Goal: Entertainment & Leisure: Browse casually

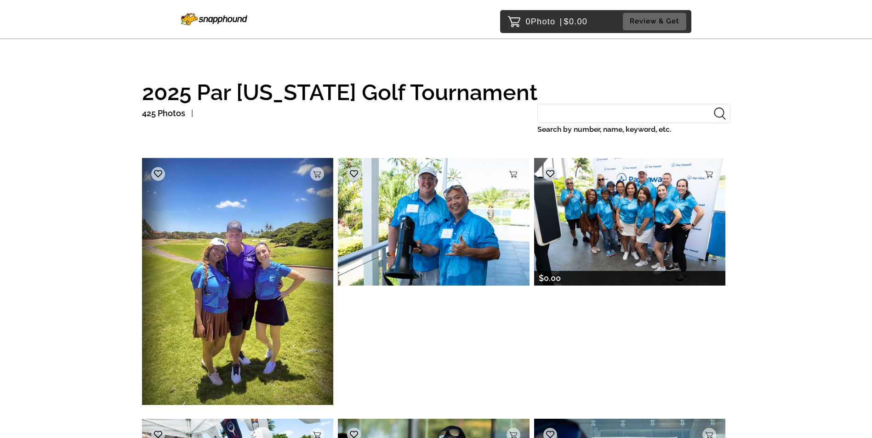
click at [436, 199] on img at bounding box center [630, 221] width 192 height 127
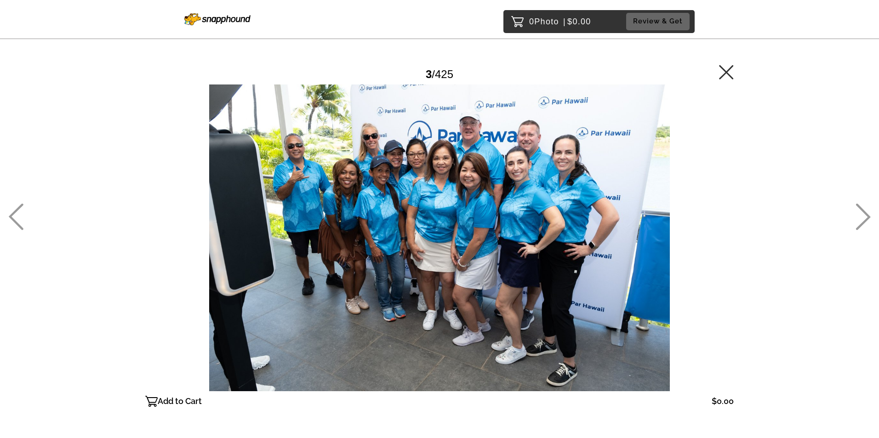
click at [436, 199] on div at bounding box center [439, 238] width 588 height 307
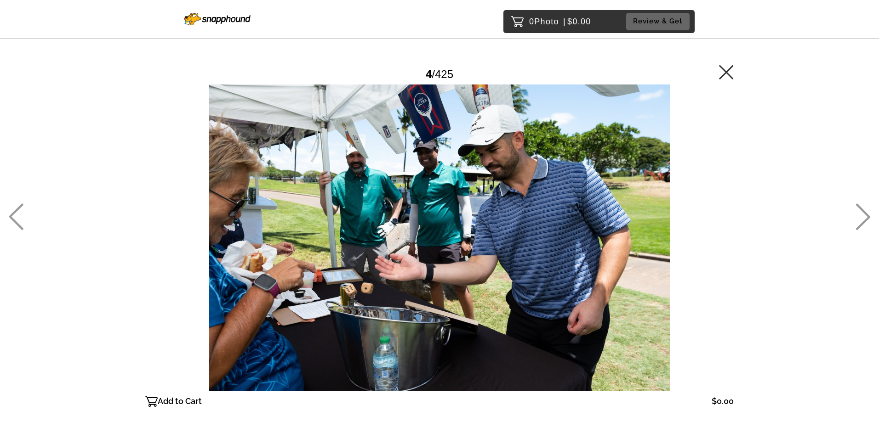
click at [53, 210] on div "0 Photo | $0.00 Review & Get Password Checker bypassed 4 / 425 Add to Cart $0.0…" at bounding box center [439, 256] width 879 height 513
click at [5, 222] on div "0 Photo | $0.00 Review & Get Password Checker bypassed 4 / 425 Add to Cart $0.0…" at bounding box center [439, 256] width 879 height 513
drag, startPoint x: 9, startPoint y: 219, endPoint x: 15, endPoint y: 217, distance: 6.0
click at [10, 219] on icon at bounding box center [15, 217] width 15 height 27
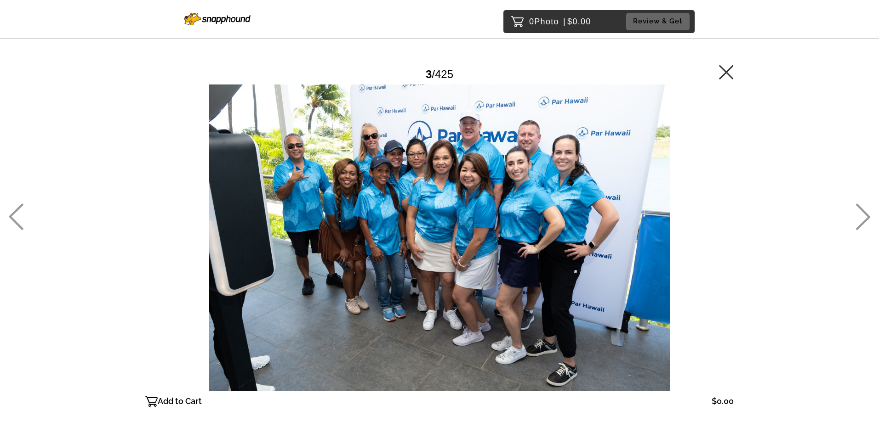
click at [436, 220] on icon at bounding box center [862, 217] width 15 height 27
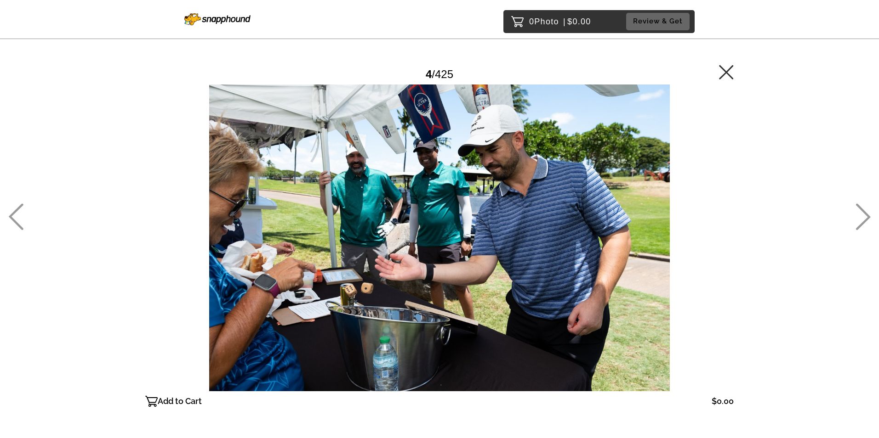
click at [436, 220] on icon at bounding box center [862, 217] width 15 height 27
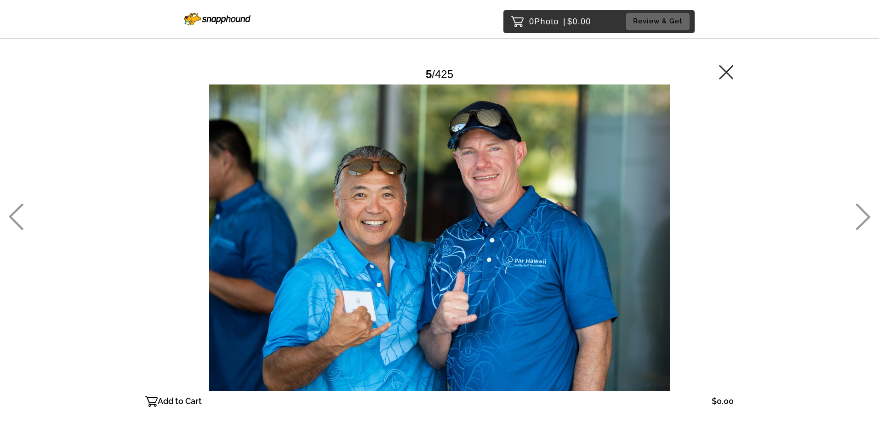
click at [436, 76] on icon at bounding box center [726, 72] width 15 height 15
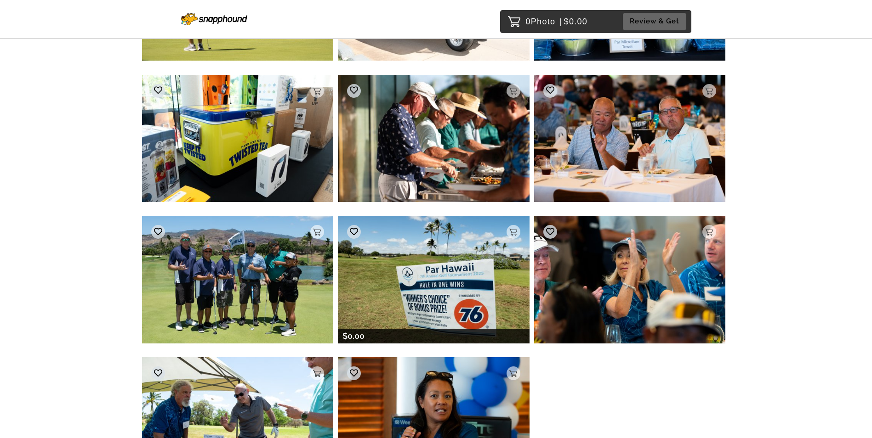
scroll to position [2166, 0]
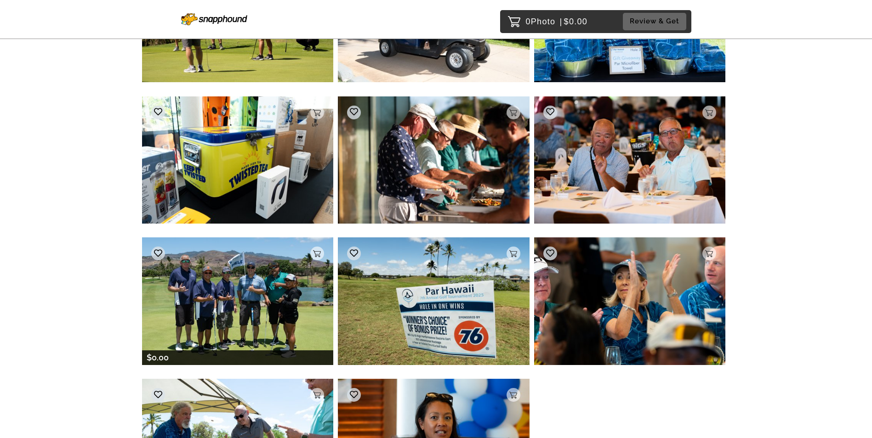
click at [238, 266] on img at bounding box center [238, 301] width 192 height 127
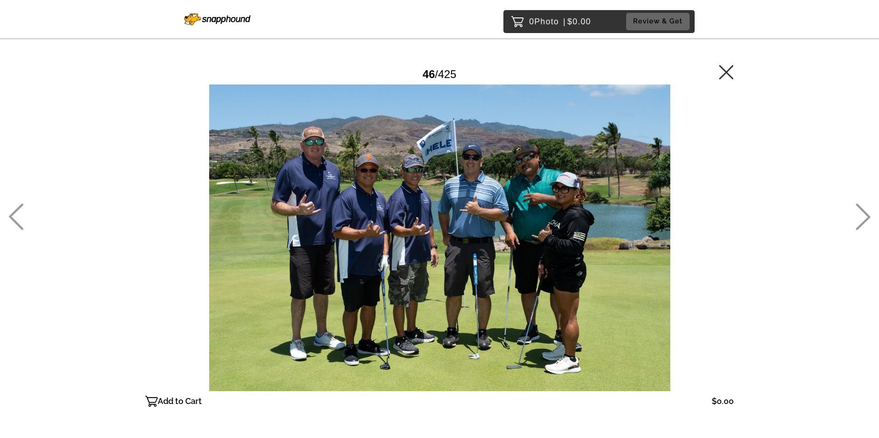
click at [436, 74] on icon at bounding box center [726, 72] width 14 height 14
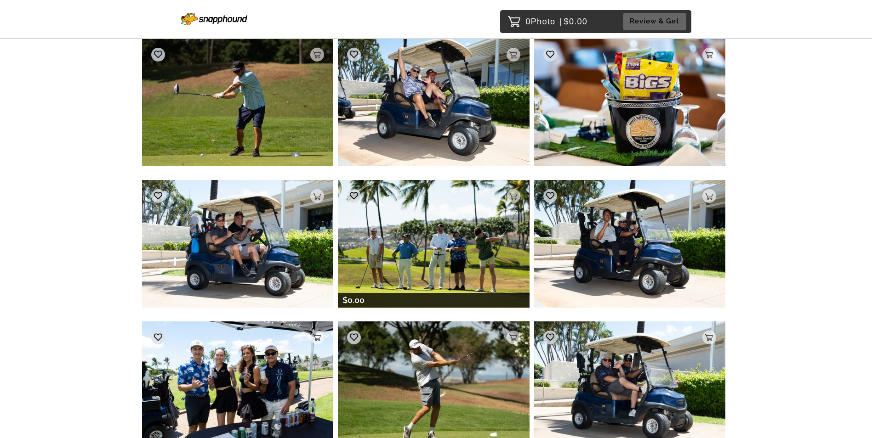
scroll to position [3906, 0]
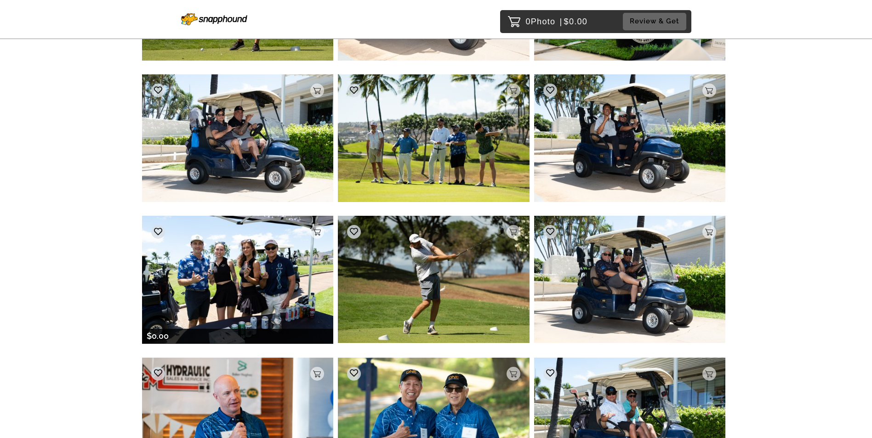
click at [217, 262] on img at bounding box center [238, 280] width 192 height 128
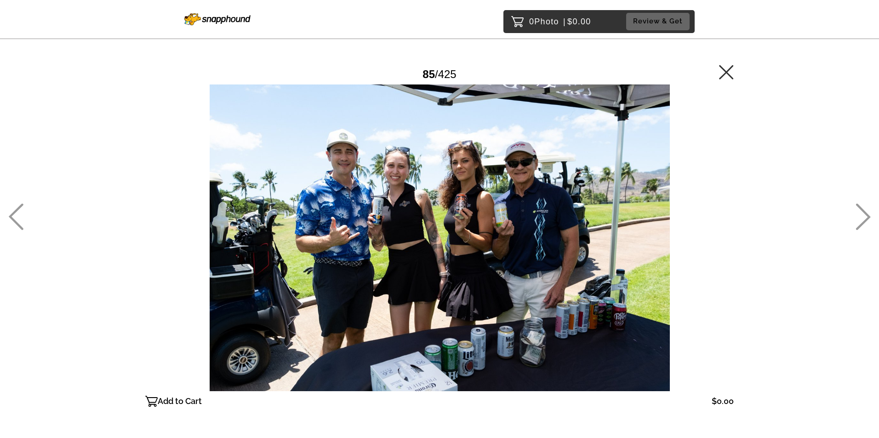
click at [436, 70] on icon at bounding box center [726, 72] width 14 height 14
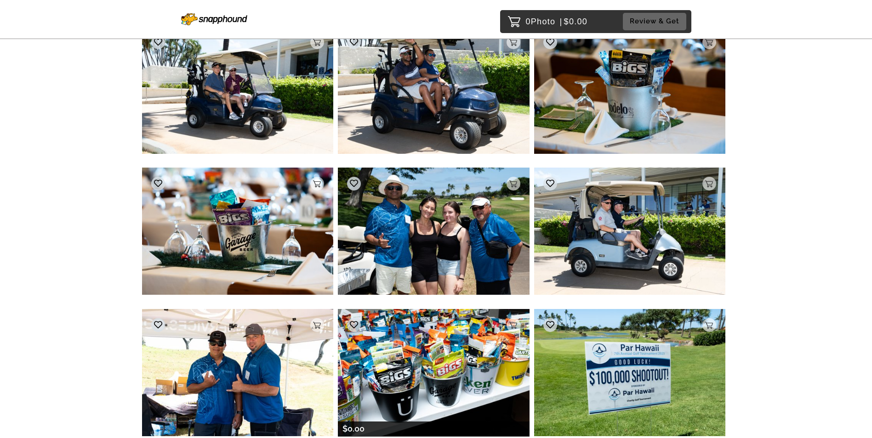
scroll to position [5798, 0]
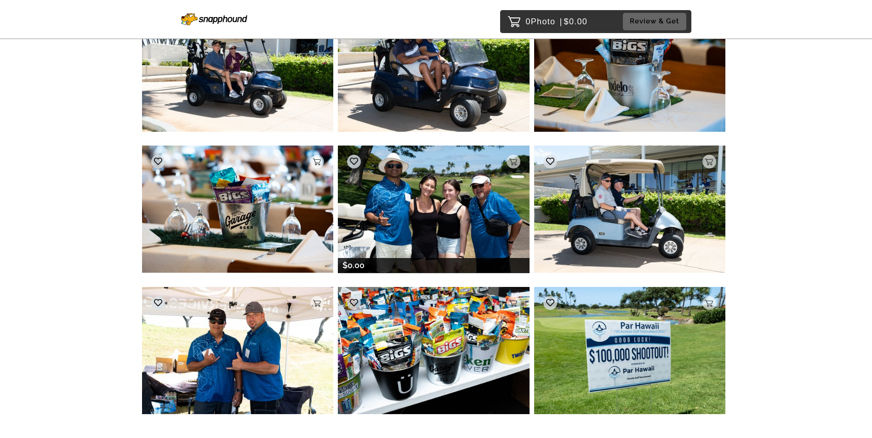
click at [436, 209] on img at bounding box center [434, 209] width 192 height 127
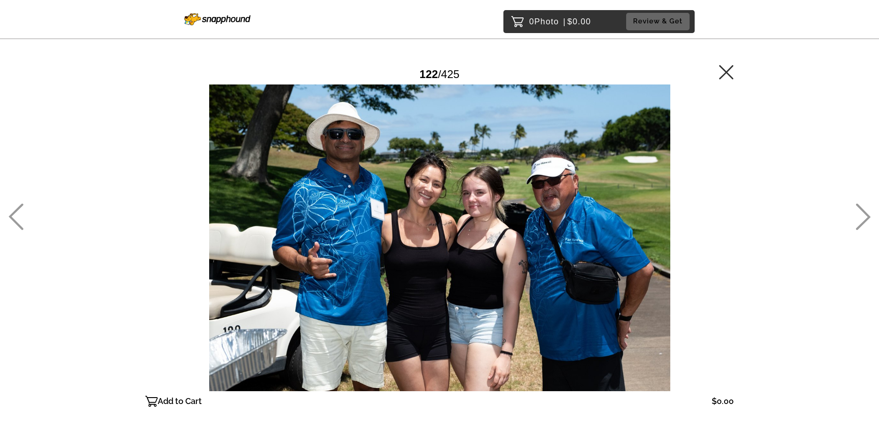
click at [436, 69] on icon at bounding box center [726, 72] width 15 height 15
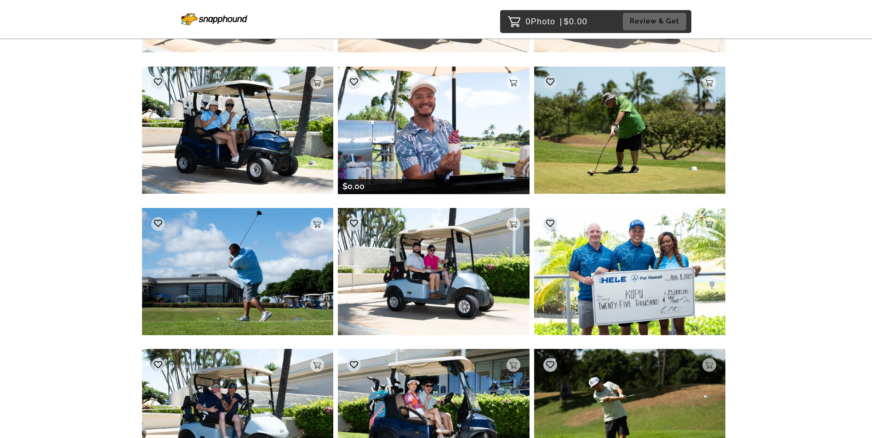
scroll to position [6364, 0]
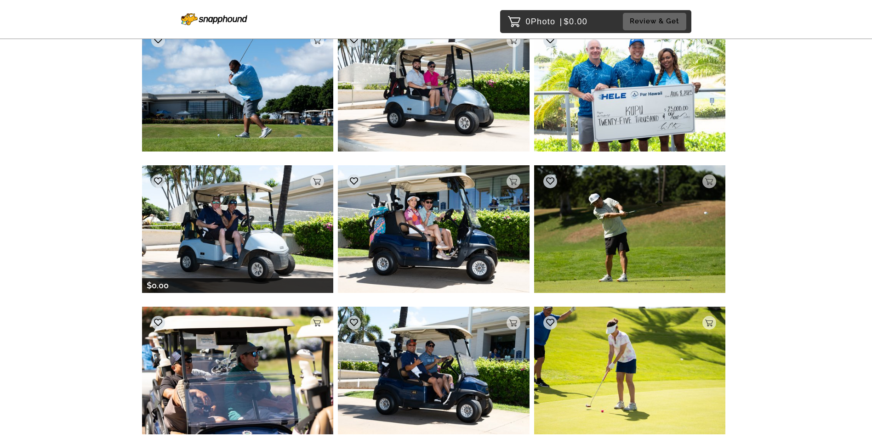
click at [262, 237] on img at bounding box center [238, 228] width 192 height 127
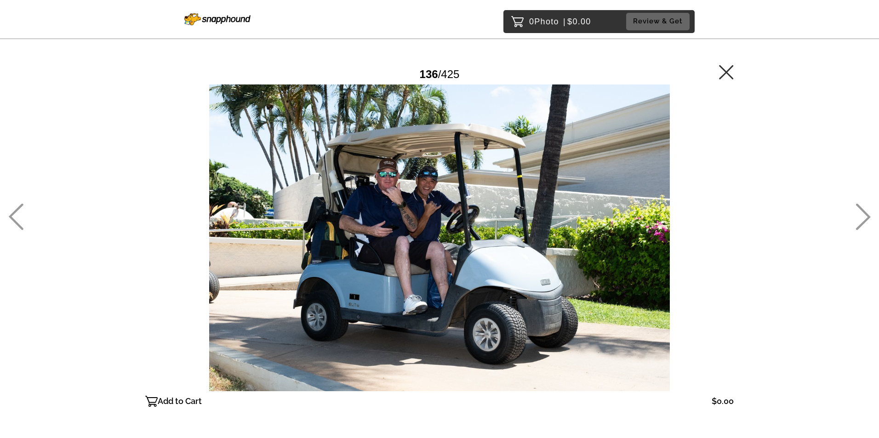
click at [436, 71] on icon at bounding box center [726, 72] width 15 height 15
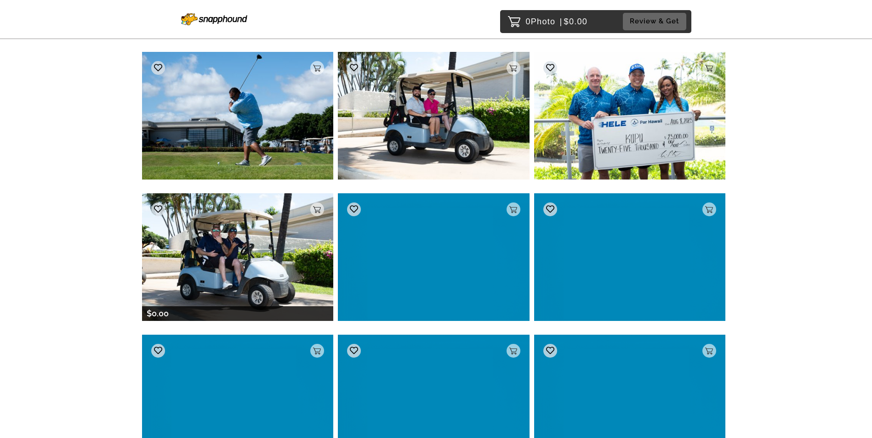
scroll to position [6337, 0]
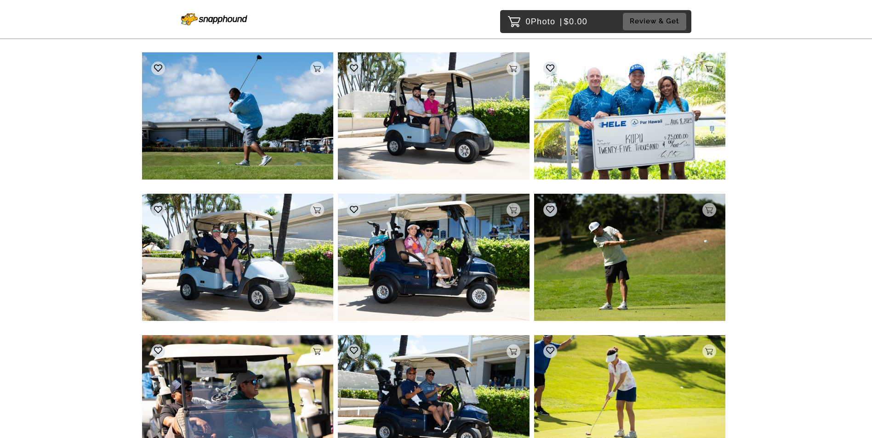
click at [384, 266] on img at bounding box center [434, 399] width 192 height 127
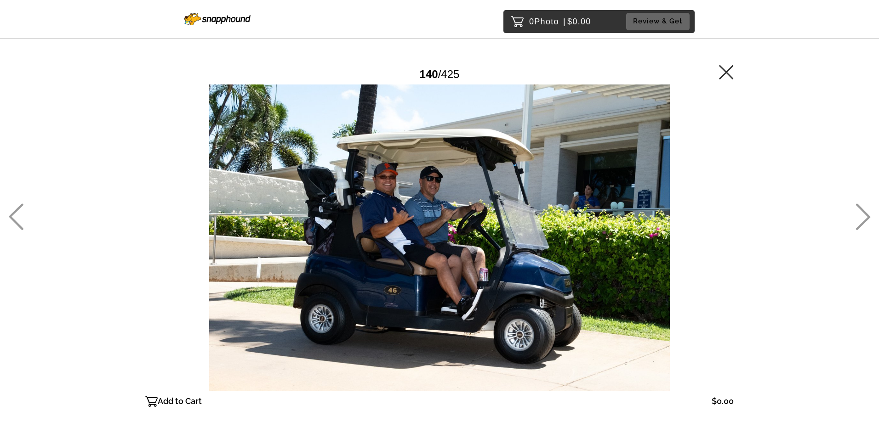
click at [436, 72] on icon at bounding box center [726, 72] width 14 height 14
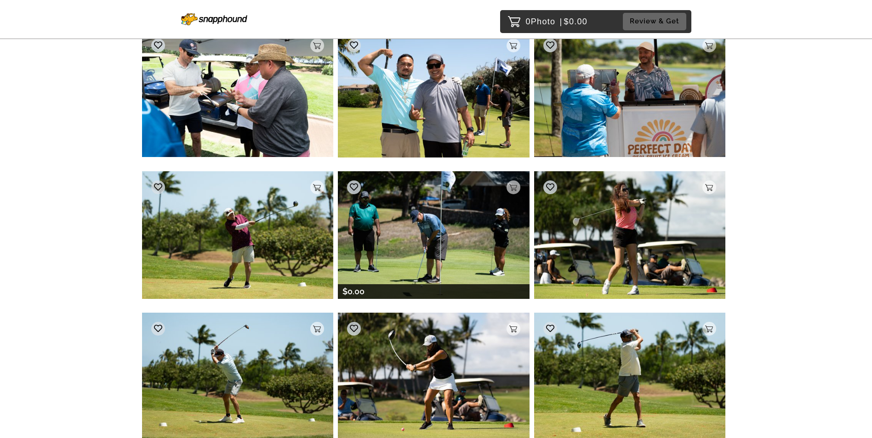
scroll to position [7673, 0]
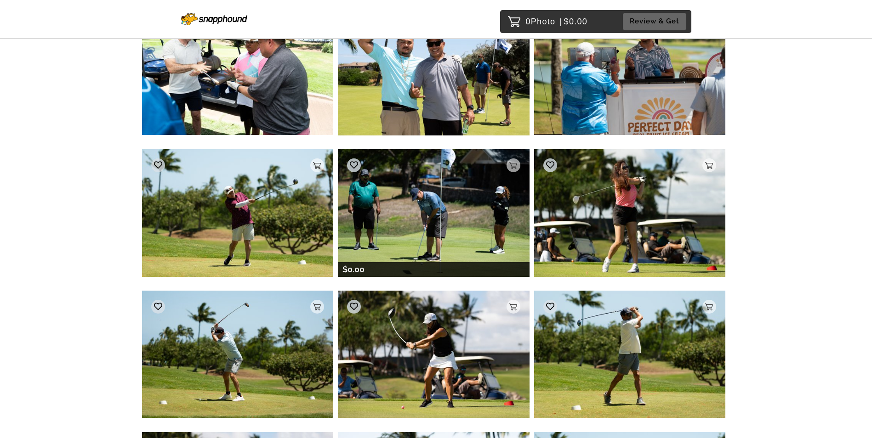
click at [436, 215] on img at bounding box center [434, 212] width 192 height 127
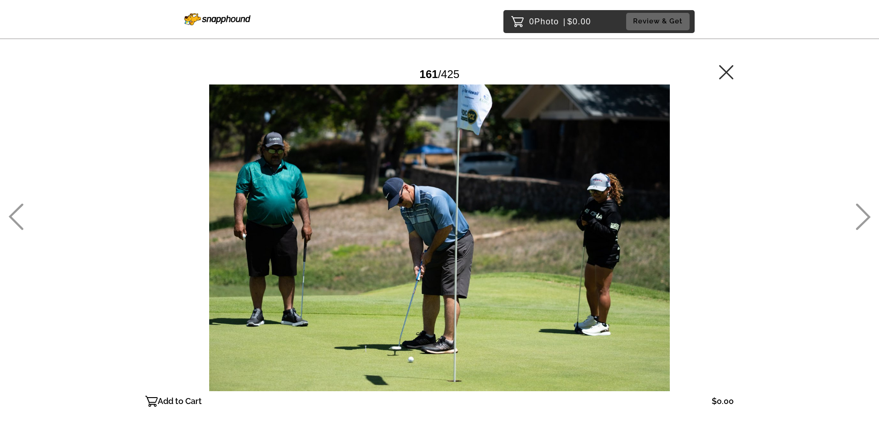
click at [436, 73] on icon at bounding box center [726, 72] width 15 height 15
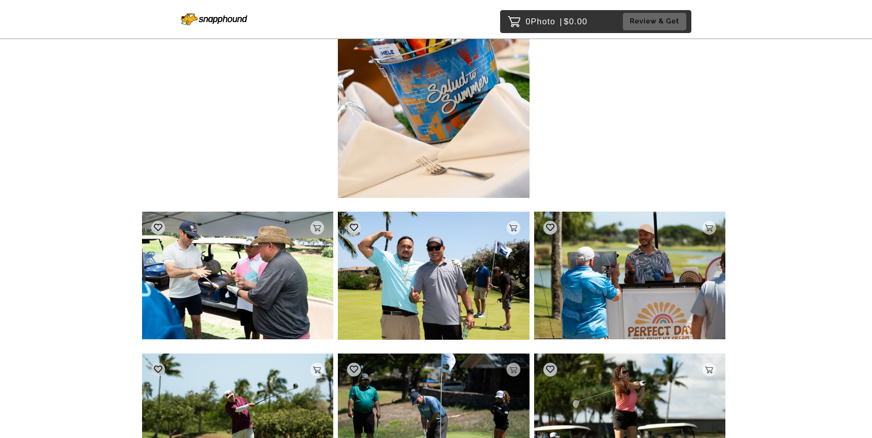
scroll to position [7654, 0]
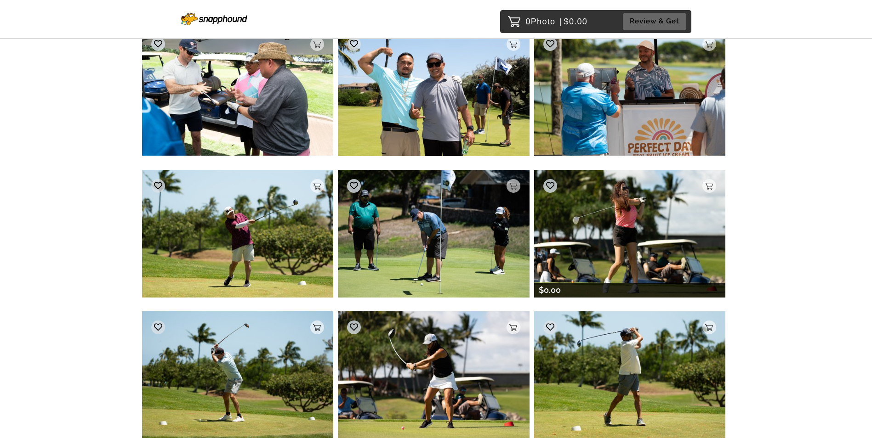
click at [436, 239] on img at bounding box center [630, 233] width 192 height 127
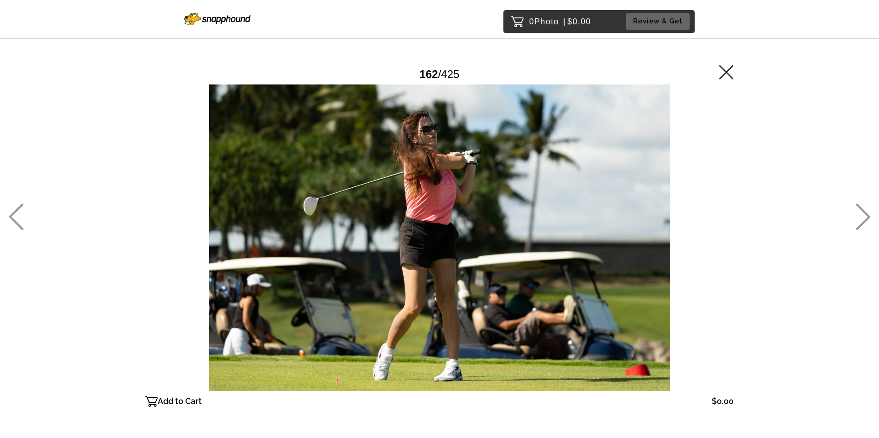
click at [436, 77] on icon at bounding box center [726, 72] width 15 height 15
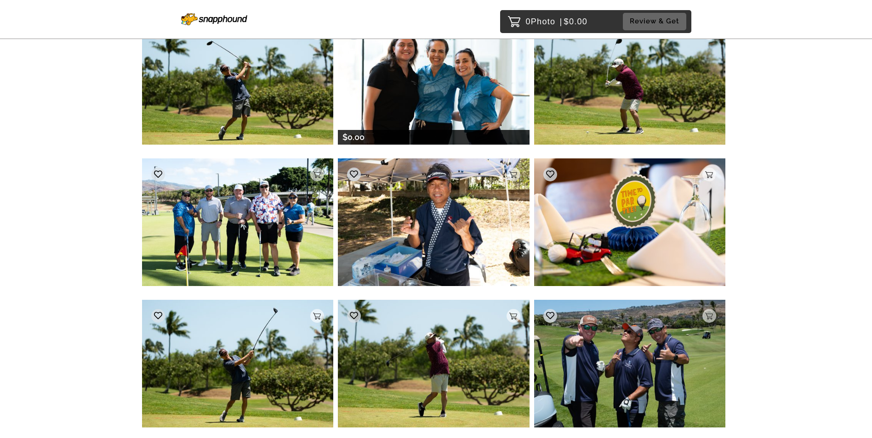
scroll to position [9739, 0]
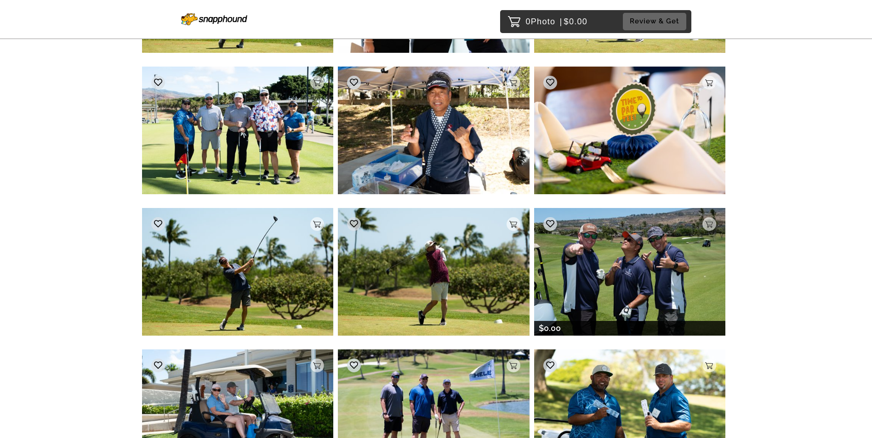
click at [436, 266] on img at bounding box center [630, 271] width 192 height 127
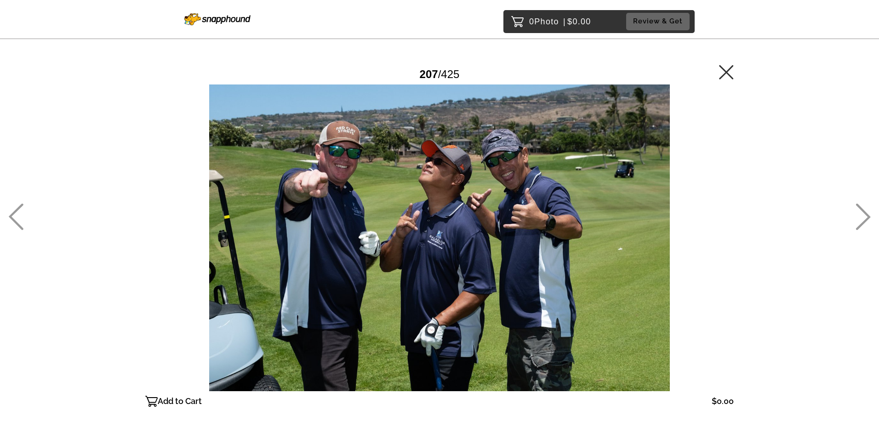
click at [421, 201] on div at bounding box center [439, 238] width 588 height 307
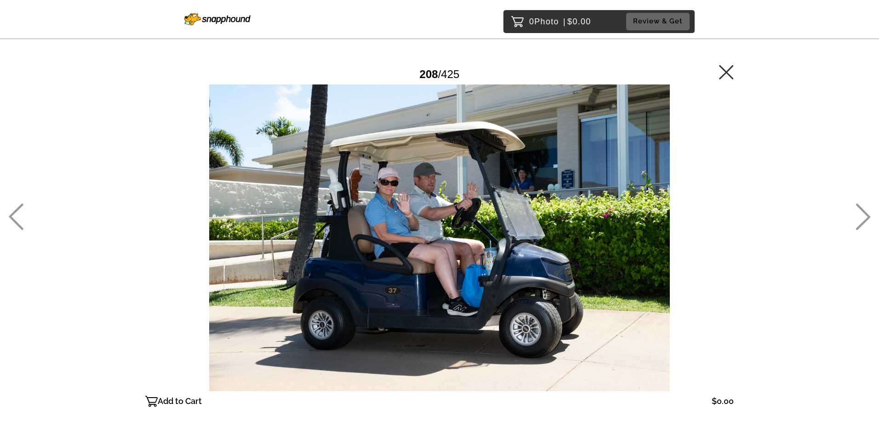
click at [25, 222] on div "0 Photo | $0.00 Review & Get Password Checker bypassed 208 / 425 Add to Cart $0…" at bounding box center [439, 256] width 879 height 513
click at [24, 216] on div "0 Photo | $0.00 Review & Get Password Checker bypassed 208 / 425 Add to Cart $0…" at bounding box center [439, 256] width 879 height 513
click at [12, 221] on icon at bounding box center [15, 217] width 15 height 27
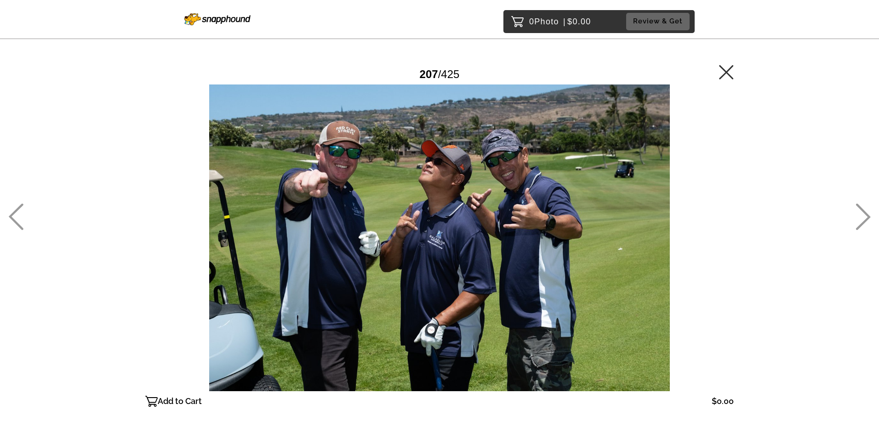
click at [436, 68] on div "207 / 425" at bounding box center [439, 74] width 588 height 21
click at [436, 74] on icon at bounding box center [726, 72] width 14 height 14
click at [436, 66] on main "Password Checker bypassed 207 / 425 Add to Cart $0.00 Gallery $0.00 Add" at bounding box center [439, 221] width 662 height 443
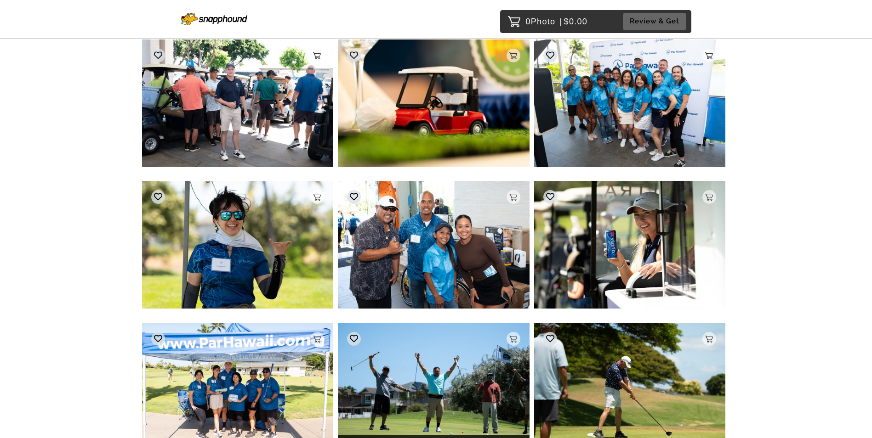
scroll to position [10195, 0]
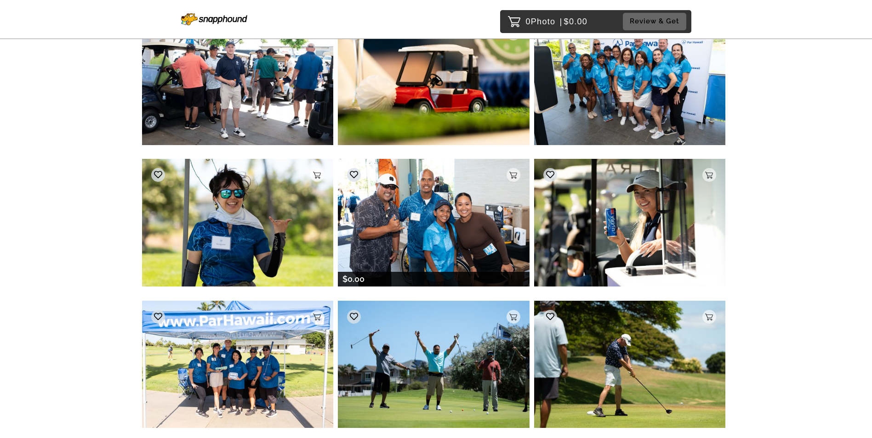
click at [436, 223] on img at bounding box center [434, 222] width 192 height 127
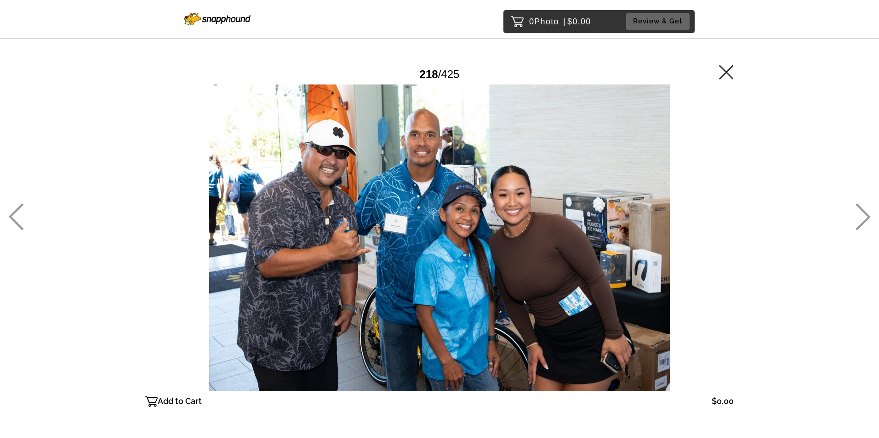
click at [436, 73] on icon at bounding box center [726, 72] width 15 height 15
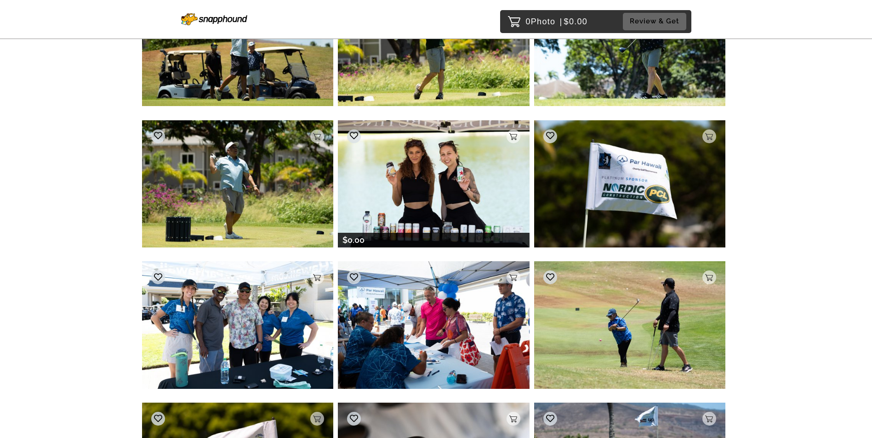
scroll to position [12356, 0]
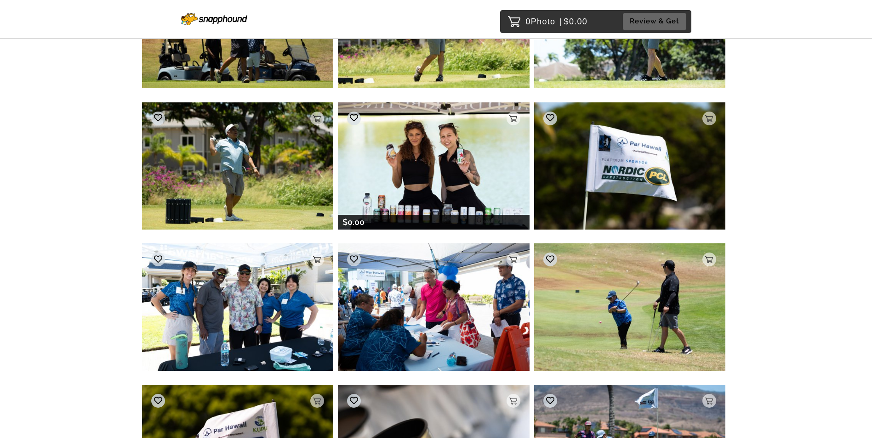
click at [436, 148] on img at bounding box center [434, 165] width 192 height 127
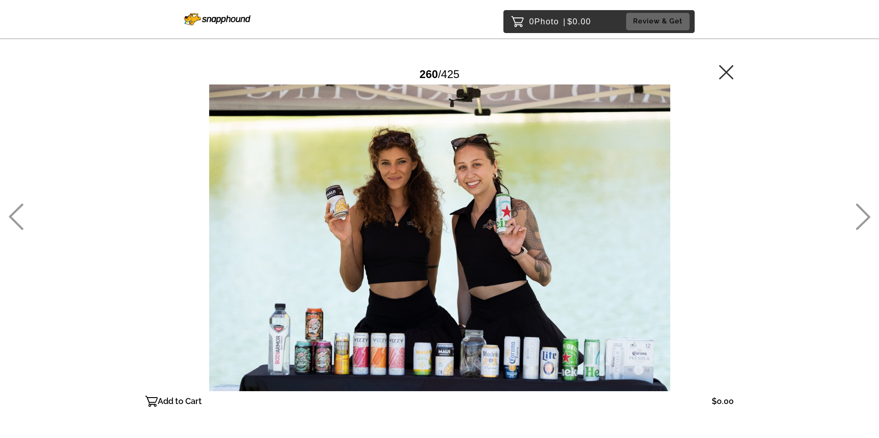
click at [436, 71] on icon at bounding box center [726, 72] width 14 height 14
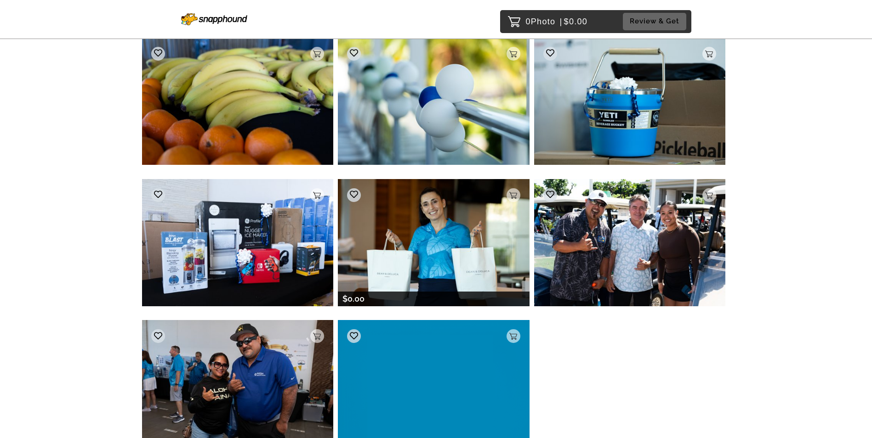
scroll to position [20543, 0]
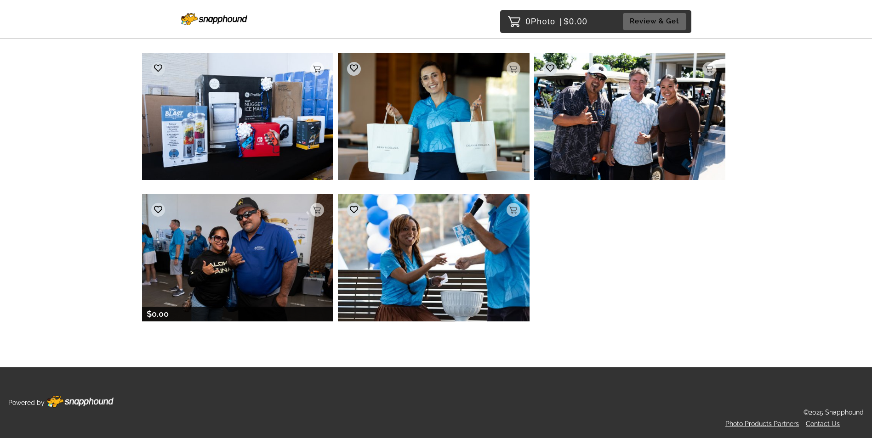
click at [244, 266] on img at bounding box center [238, 257] width 192 height 127
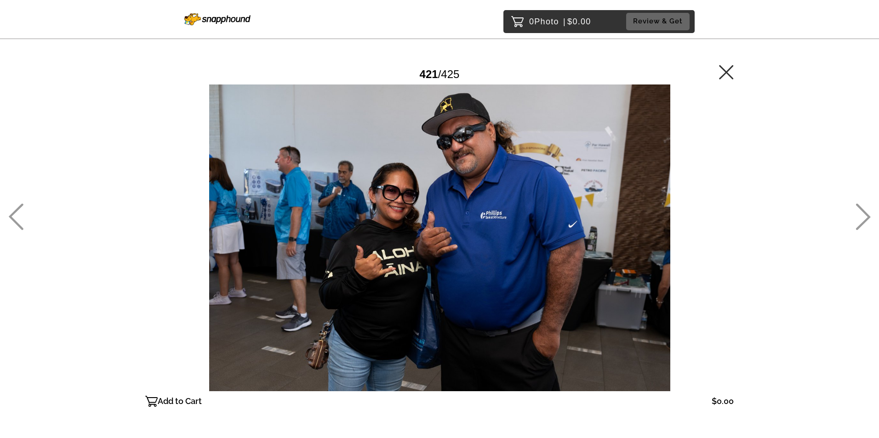
click at [436, 73] on main "Password Checker bypassed 421 / 425 Add to Cart $0.00 Gallery $0.00 Add" at bounding box center [439, 221] width 662 height 443
click at [436, 75] on icon at bounding box center [726, 72] width 15 height 15
click at [15, 219] on div "0 Photo | $0.00 Review & Get Password Checker bypassed 421 / 425 Add to Cart $0…" at bounding box center [439, 256] width 879 height 513
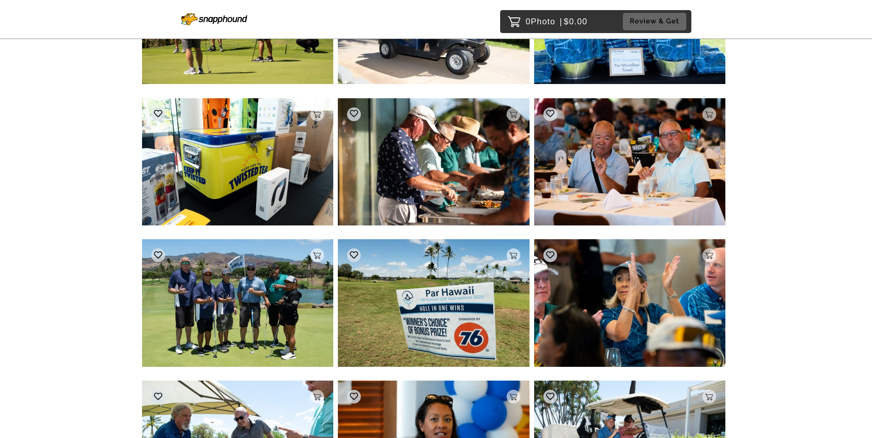
scroll to position [2206, 0]
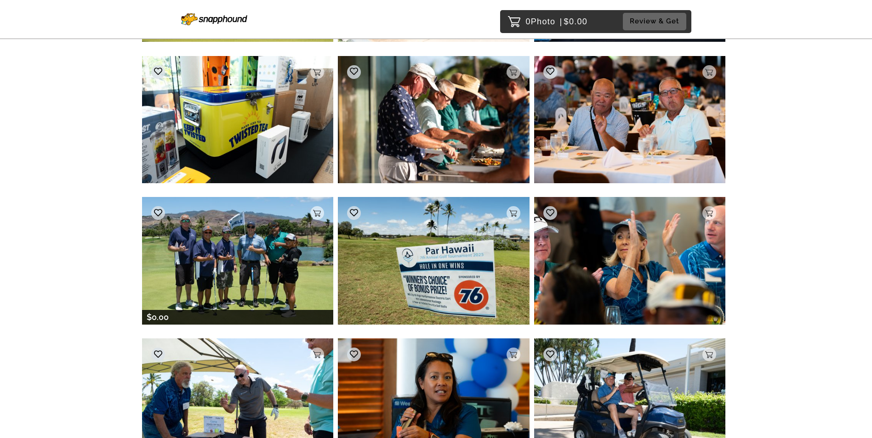
click at [258, 261] on img at bounding box center [238, 260] width 192 height 127
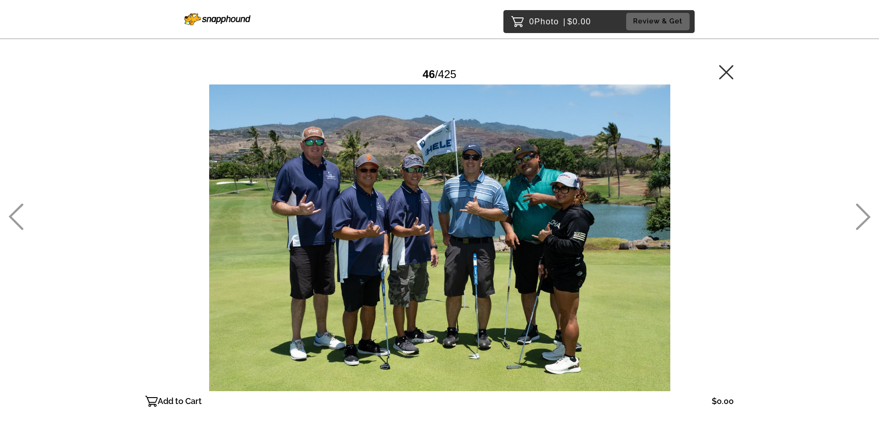
click at [436, 70] on icon at bounding box center [726, 72] width 15 height 15
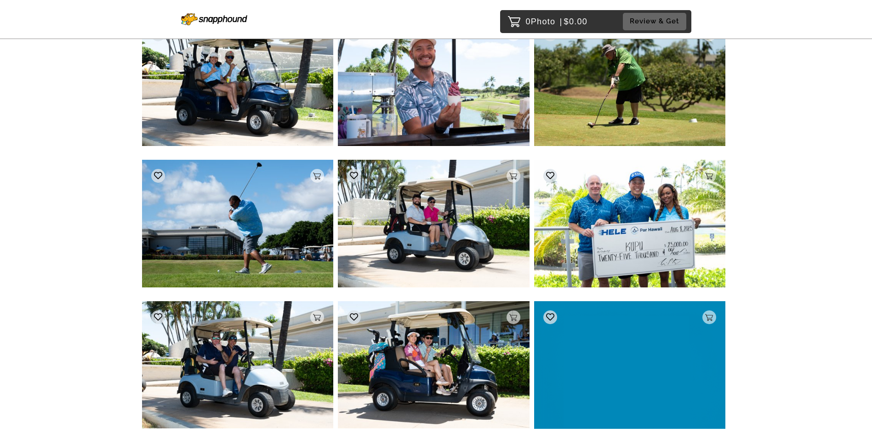
scroll to position [6334, 0]
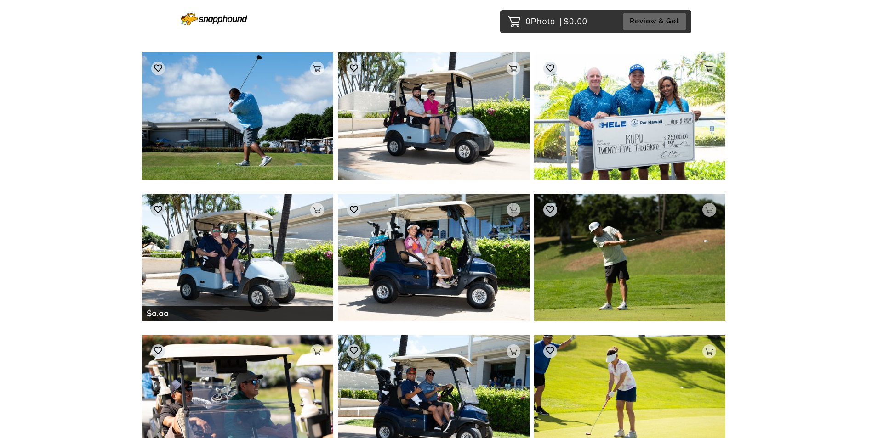
click at [250, 259] on img at bounding box center [238, 257] width 192 height 127
